Goal: Task Accomplishment & Management: Manage account settings

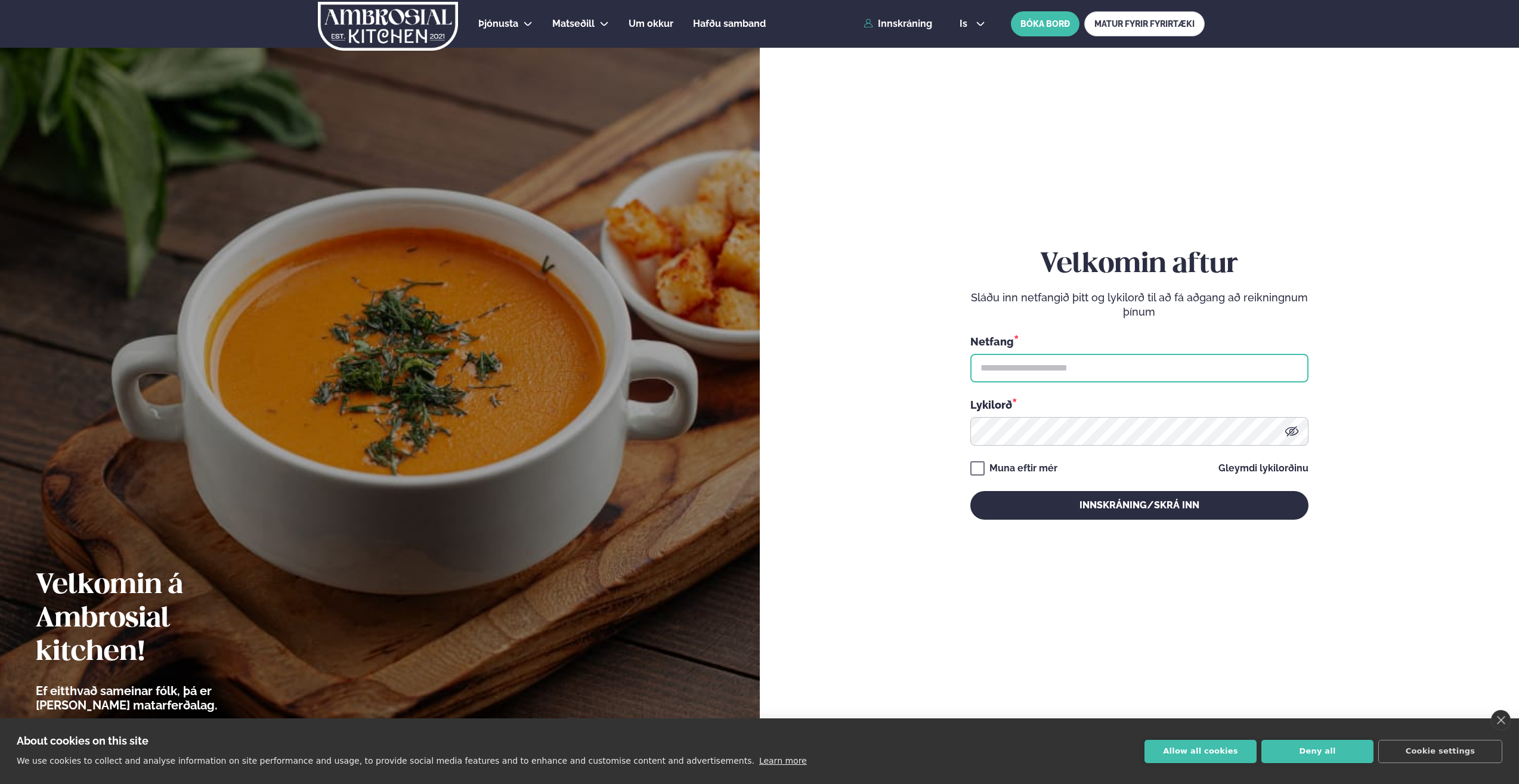
click at [1028, 370] on input "text" at bounding box center [1140, 368] width 339 height 28
type input "**********"
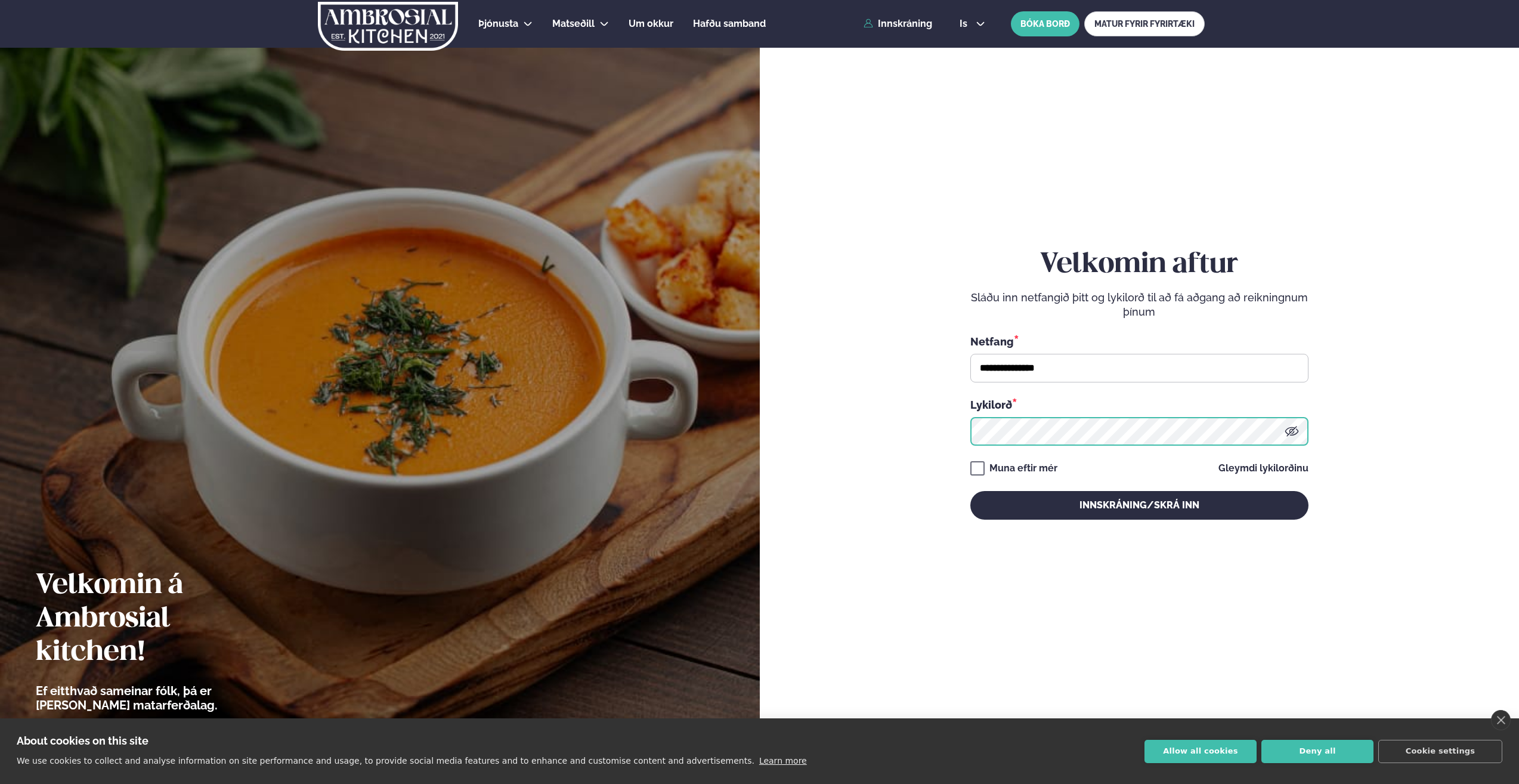
click at [971, 491] on button "Innskráning/Skrá inn" at bounding box center [1140, 505] width 339 height 28
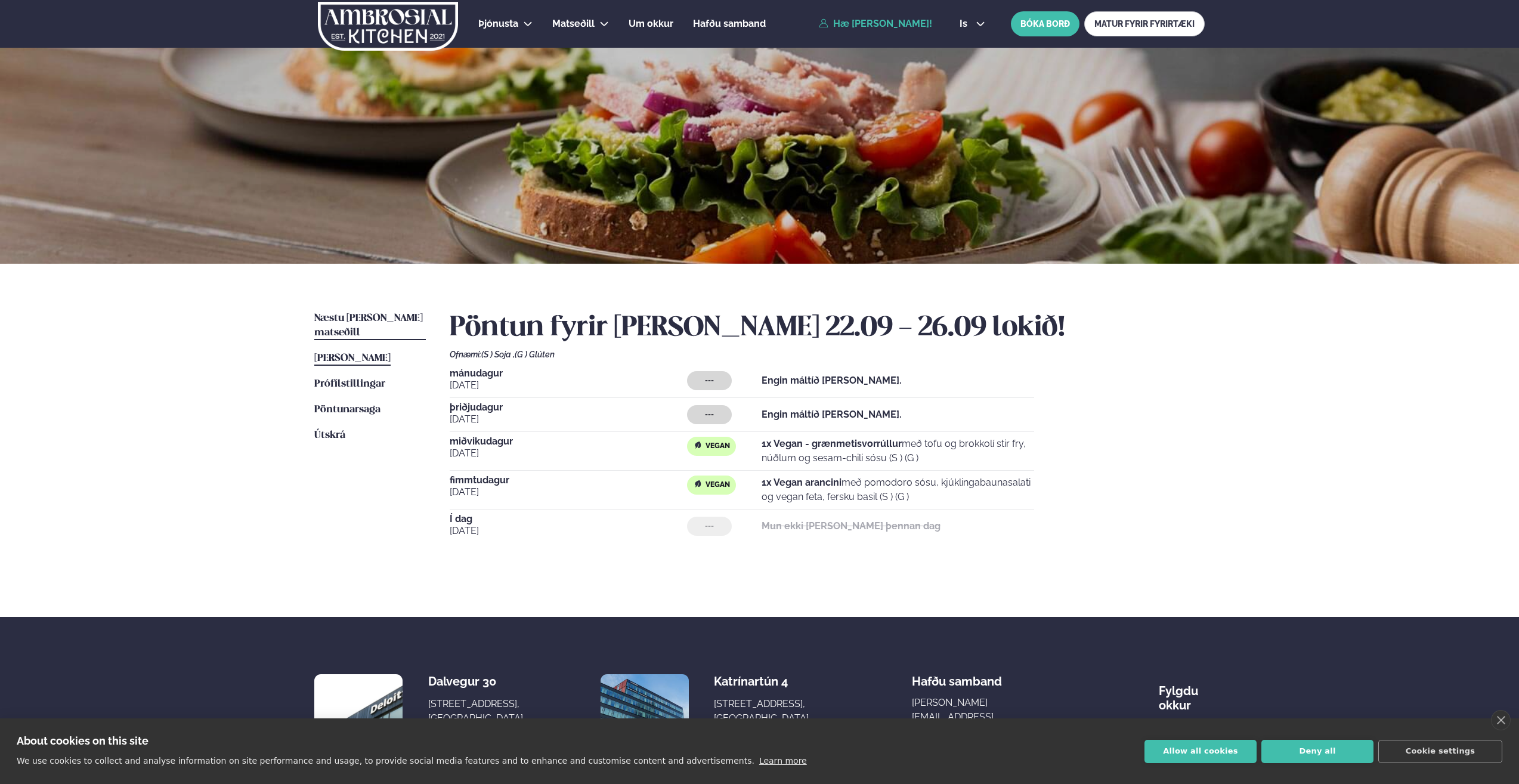
click at [375, 318] on span "Næstu [PERSON_NAME] matseðill" at bounding box center [369, 326] width 109 height 24
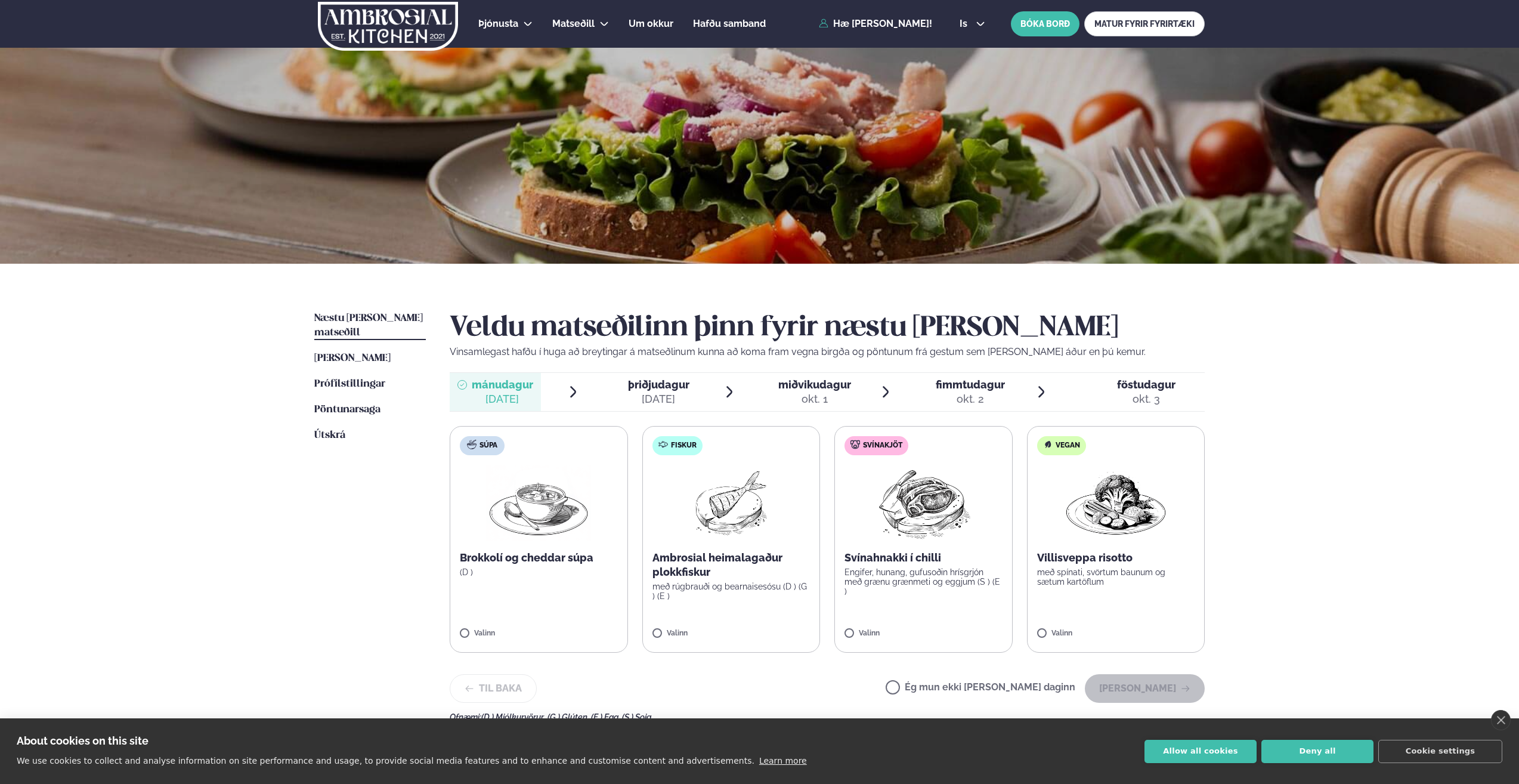
click at [845, 390] on span "miðvikudagur" at bounding box center [815, 384] width 73 height 12
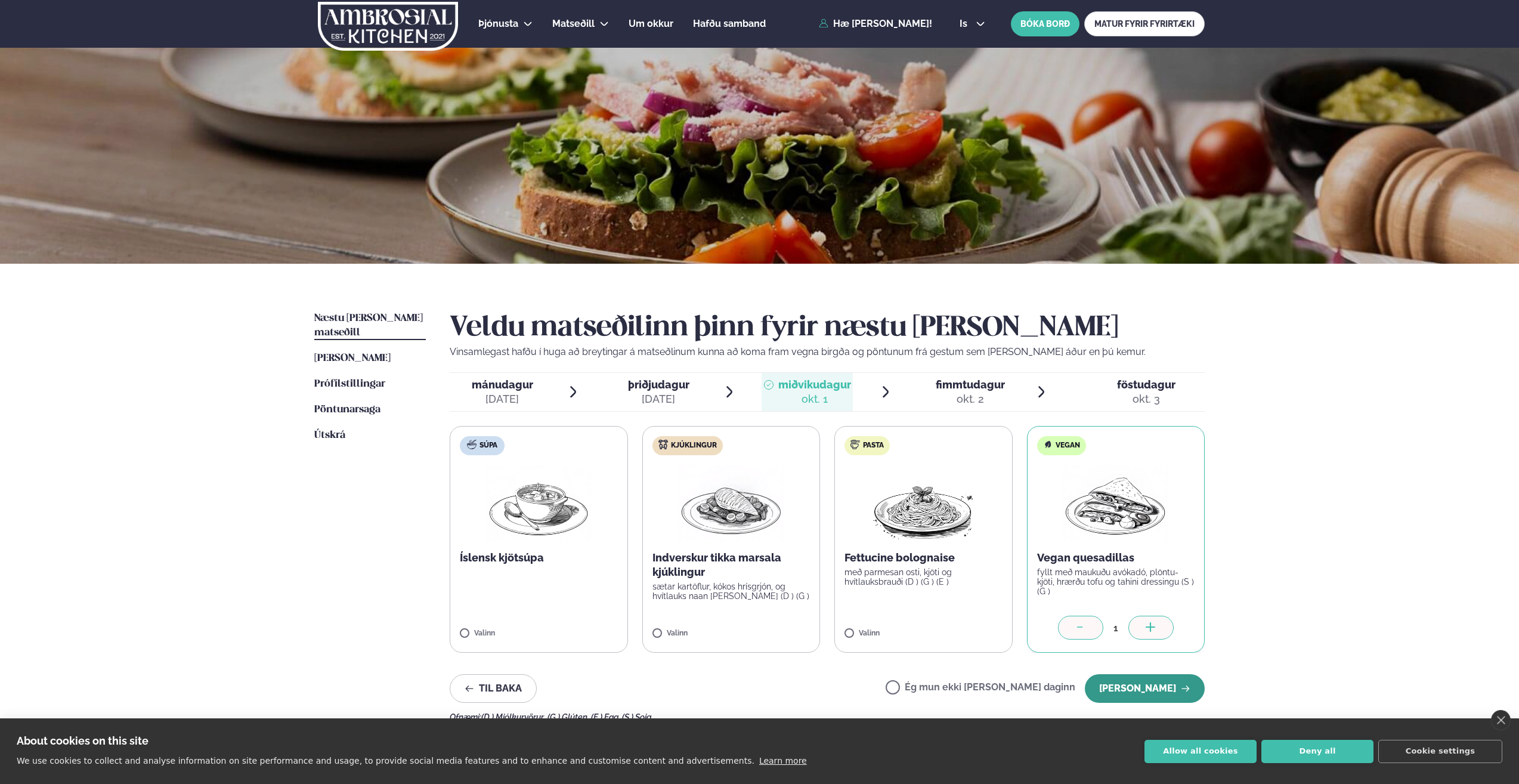
click at [1142, 686] on button "[PERSON_NAME]" at bounding box center [1145, 688] width 120 height 28
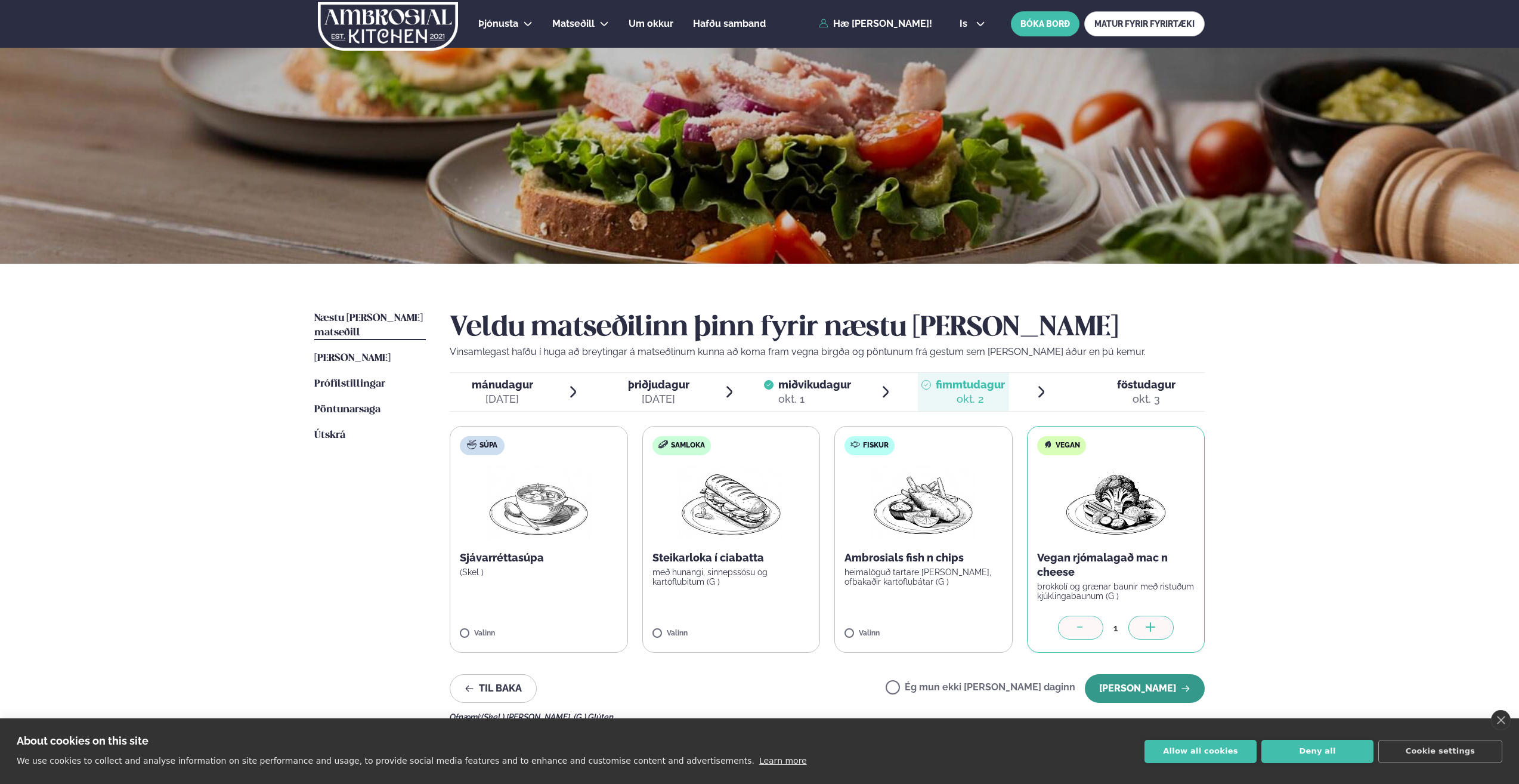
click at [1163, 684] on button "[PERSON_NAME]" at bounding box center [1145, 688] width 120 height 28
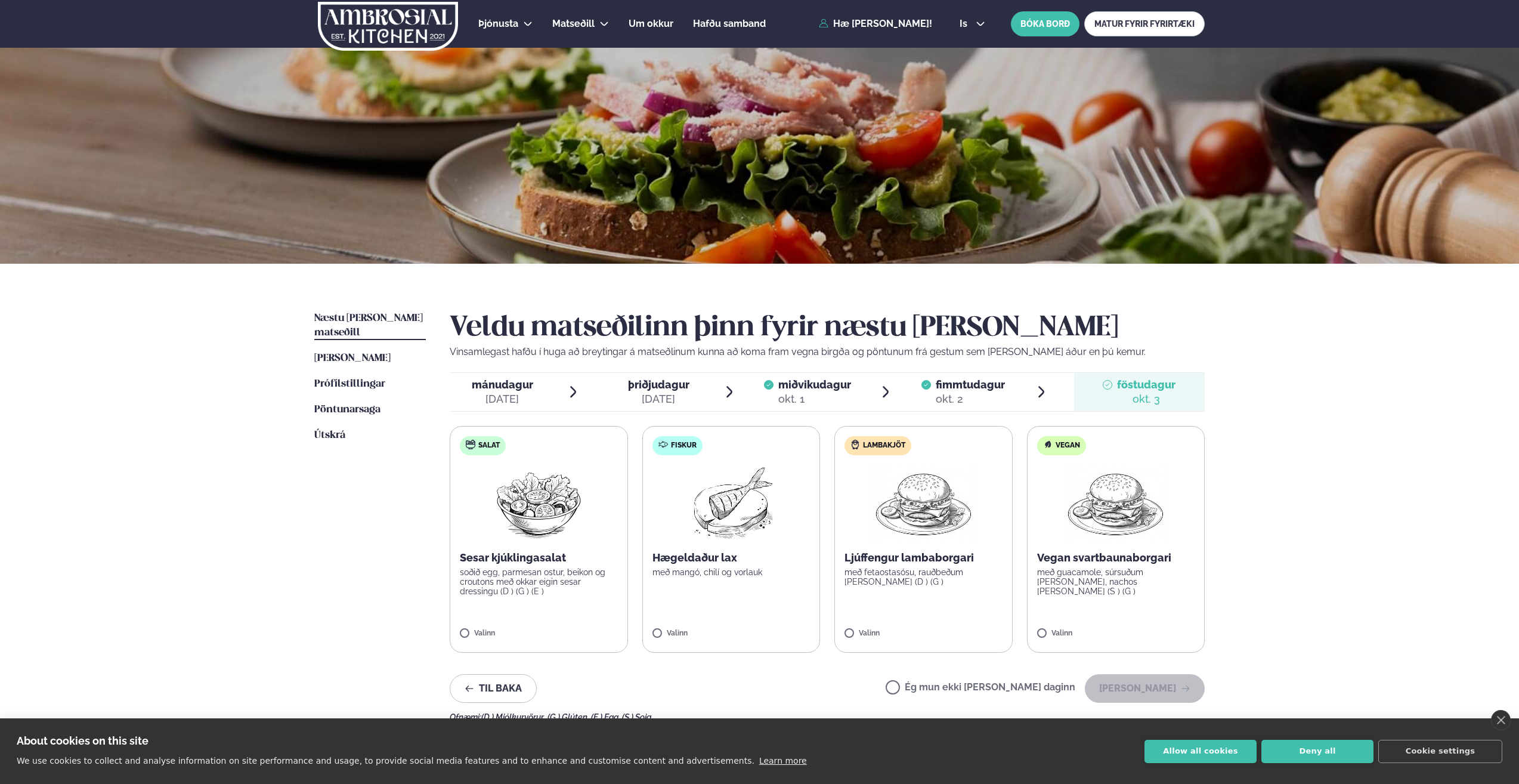
click at [1034, 682] on label "Ég mun ekki [PERSON_NAME] daginn" at bounding box center [980, 688] width 190 height 12
click at [1125, 688] on button "[PERSON_NAME]" at bounding box center [1145, 688] width 120 height 28
